Goal: Check status: Check status

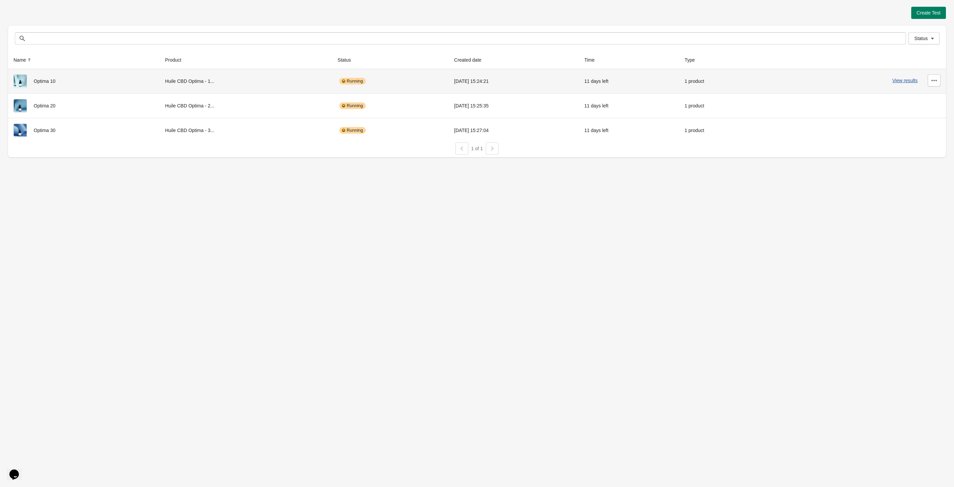
click at [917, 80] on div "View results" at bounding box center [856, 80] width 168 height 12
click at [903, 79] on button "View results" at bounding box center [905, 80] width 25 height 5
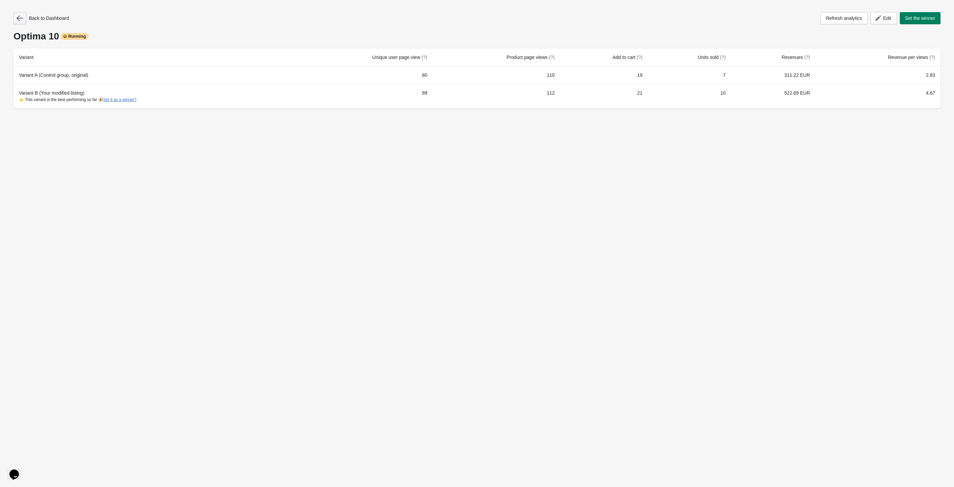
click at [19, 15] on icon "button" at bounding box center [20, 17] width 7 height 5
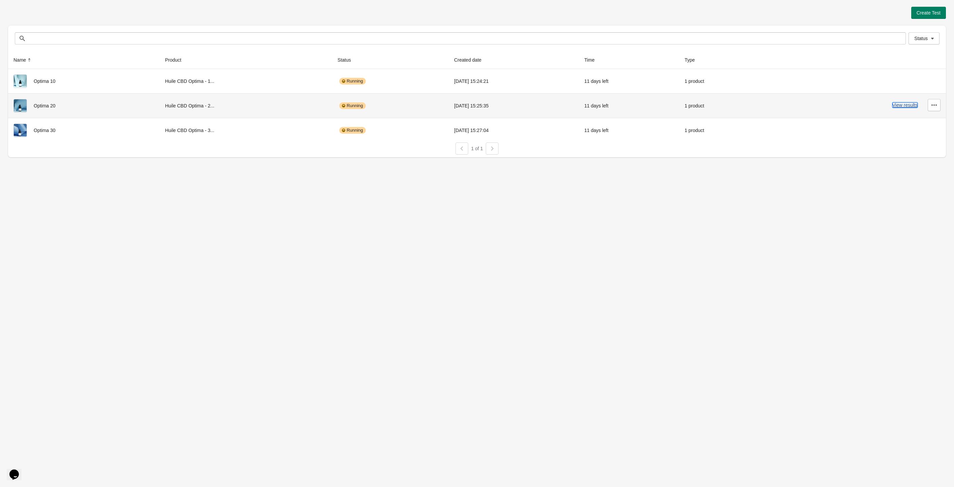
click at [900, 105] on button "View results" at bounding box center [905, 104] width 25 height 5
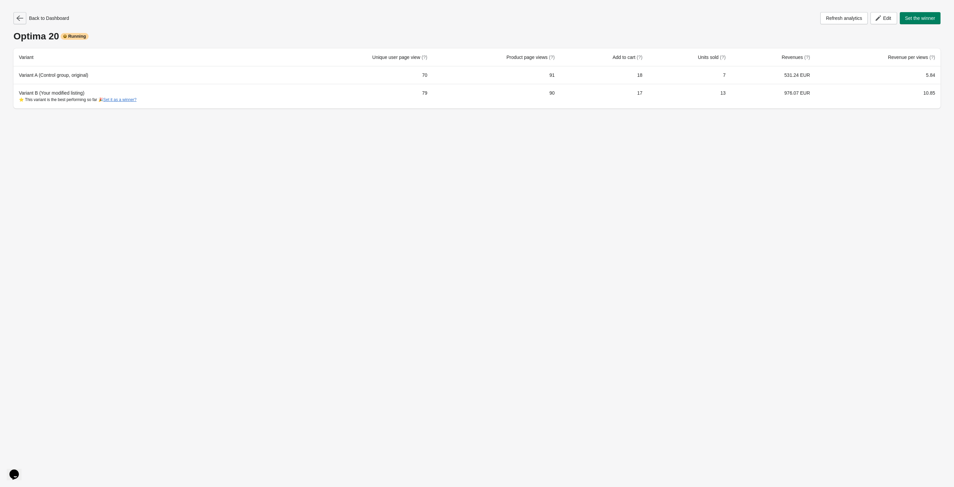
click at [20, 21] on icon "button" at bounding box center [20, 18] width 7 height 7
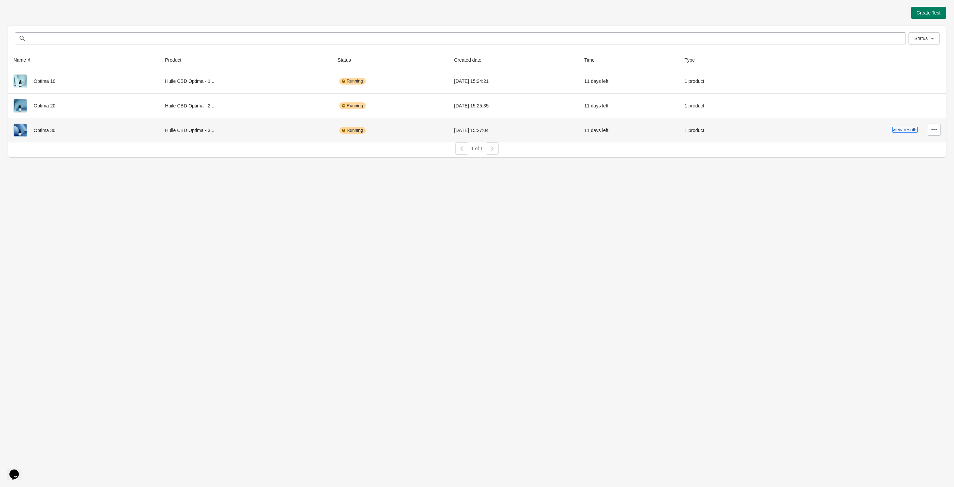
click at [912, 132] on button "View results" at bounding box center [905, 129] width 25 height 5
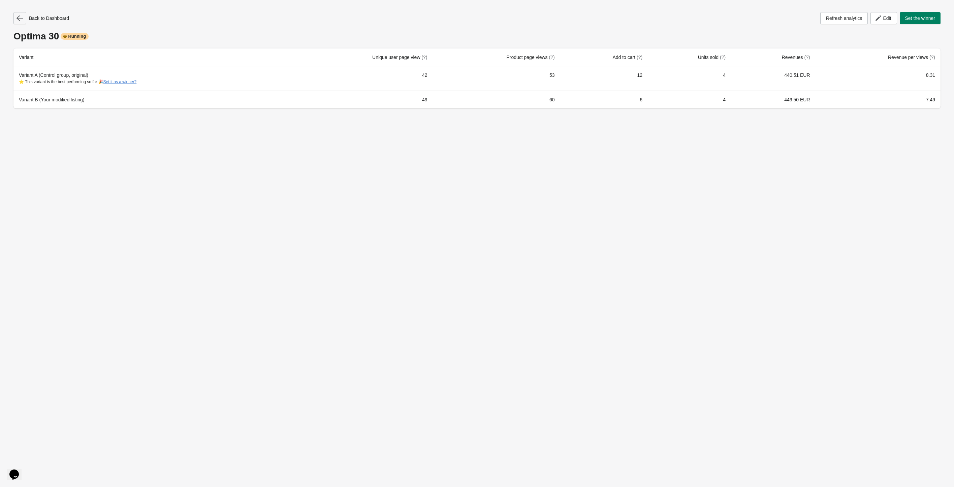
click at [24, 17] on button "button" at bounding box center [19, 18] width 13 height 12
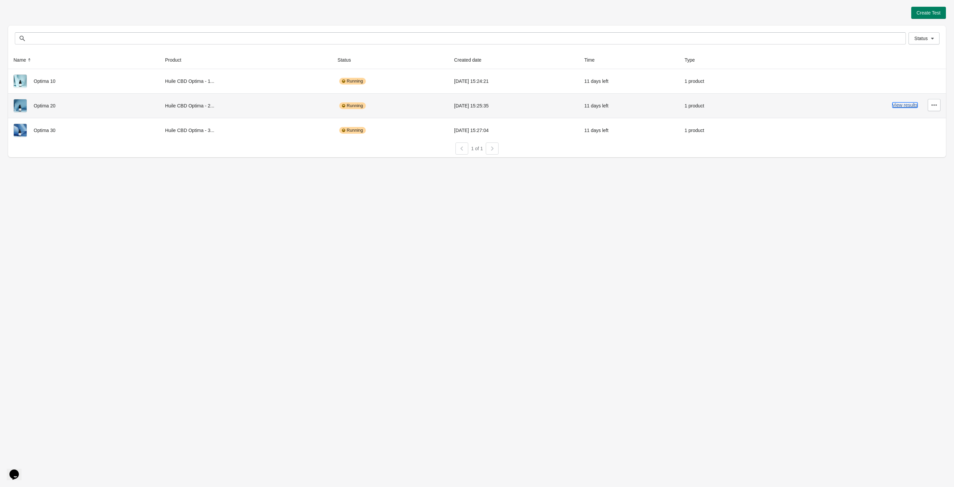
click at [909, 106] on button "View results" at bounding box center [905, 104] width 25 height 5
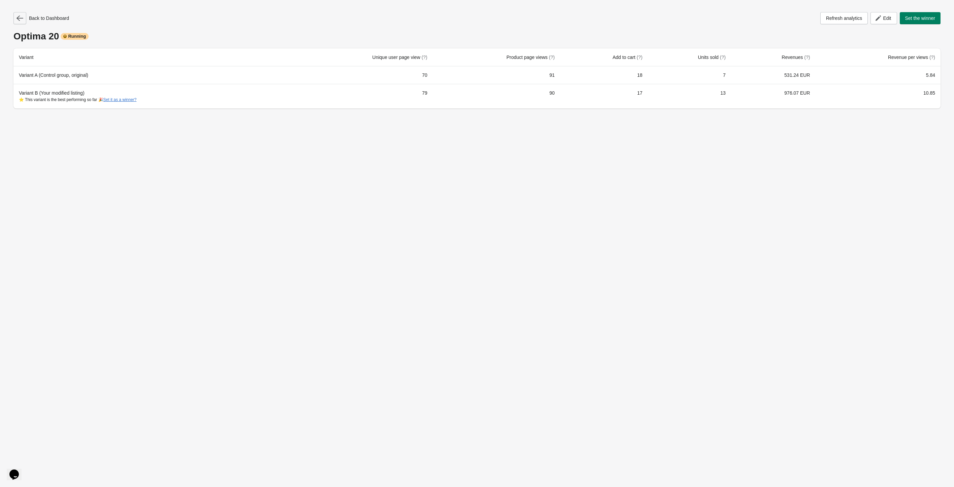
click at [17, 20] on icon "button" at bounding box center [20, 18] width 7 height 7
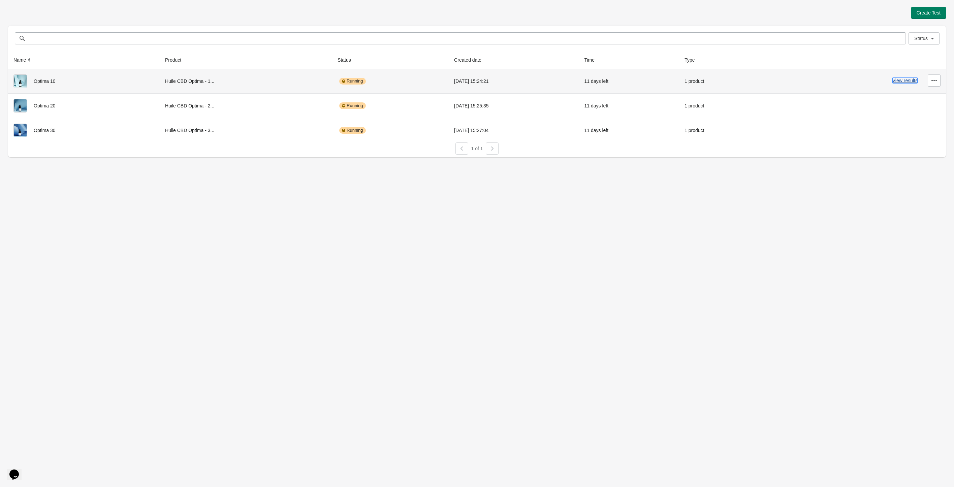
click at [905, 79] on button "View results" at bounding box center [905, 80] width 25 height 5
